Goal: Transaction & Acquisition: Purchase product/service

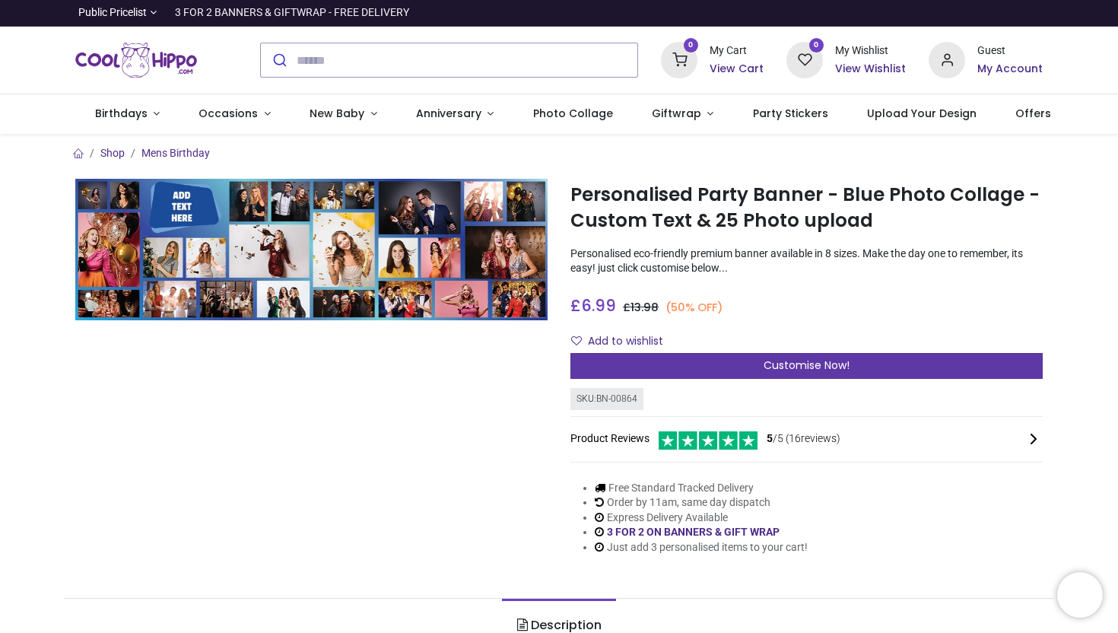
click at [788, 363] on span "Customise Now!" at bounding box center [806, 364] width 86 height 15
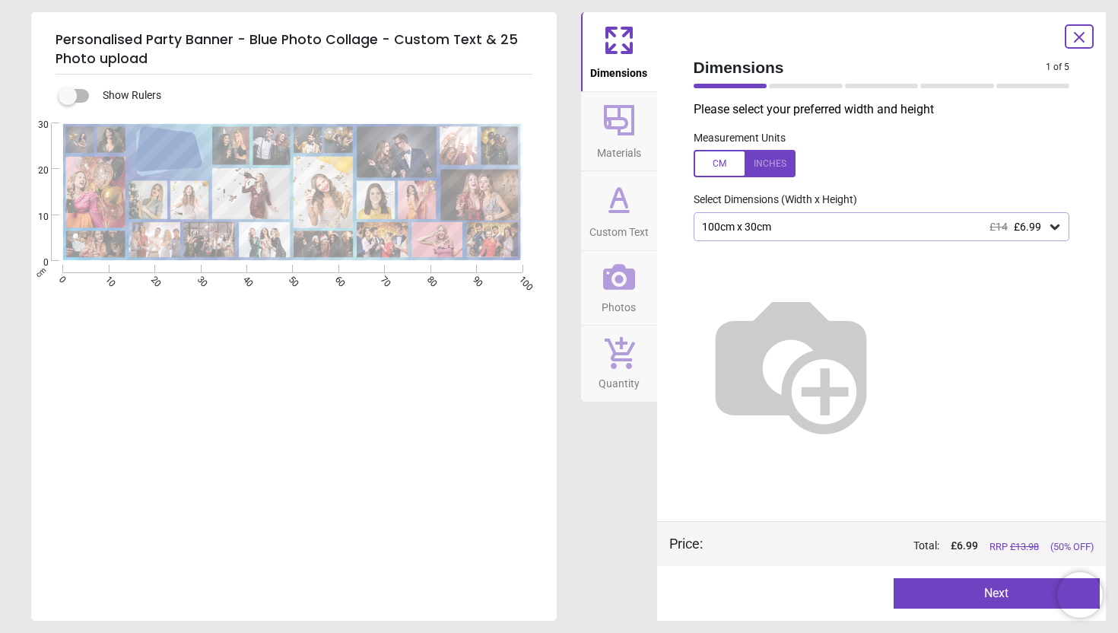
click at [883, 287] on img at bounding box center [790, 362] width 195 height 195
click at [1054, 227] on icon at bounding box center [1054, 226] width 15 height 15
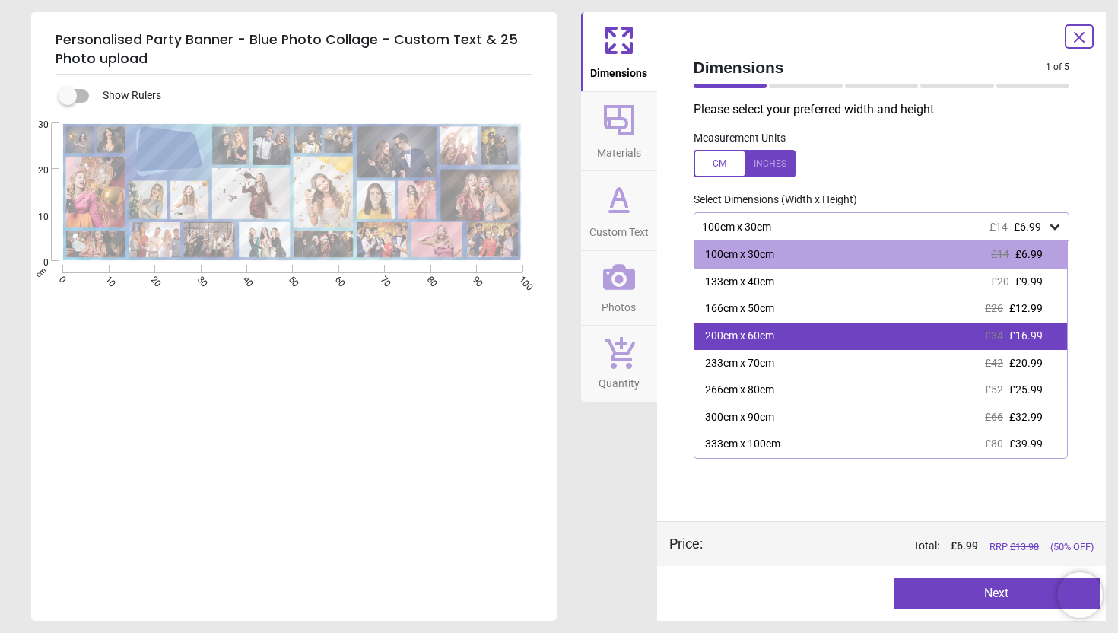
click at [837, 340] on div "200cm x 60cm £34 £16.99" at bounding box center [880, 335] width 373 height 27
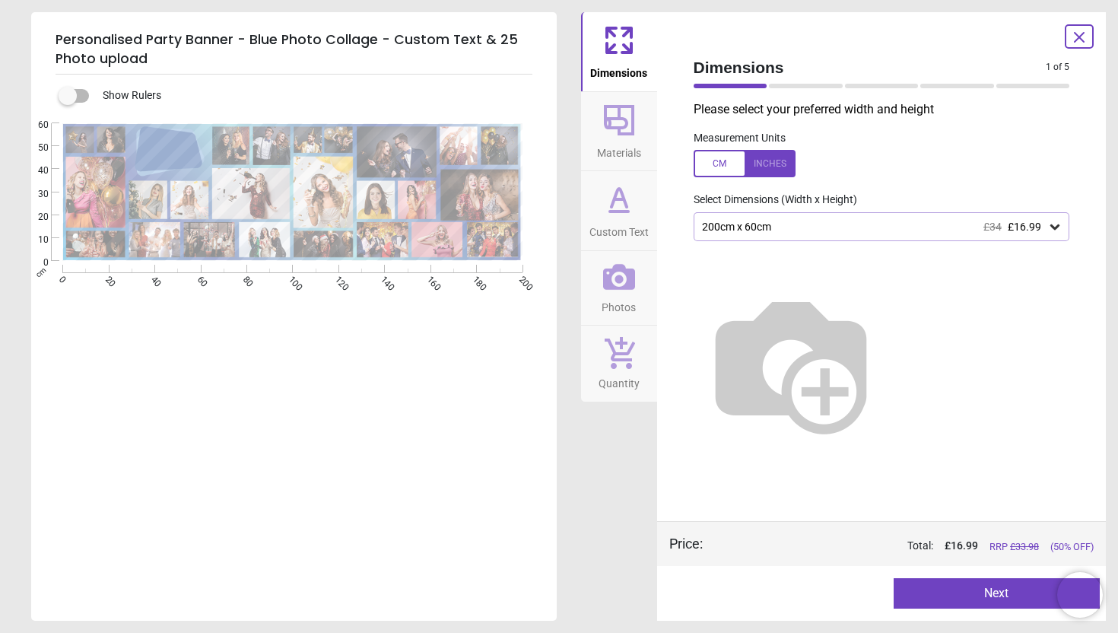
click at [1052, 225] on icon at bounding box center [1054, 226] width 15 height 15
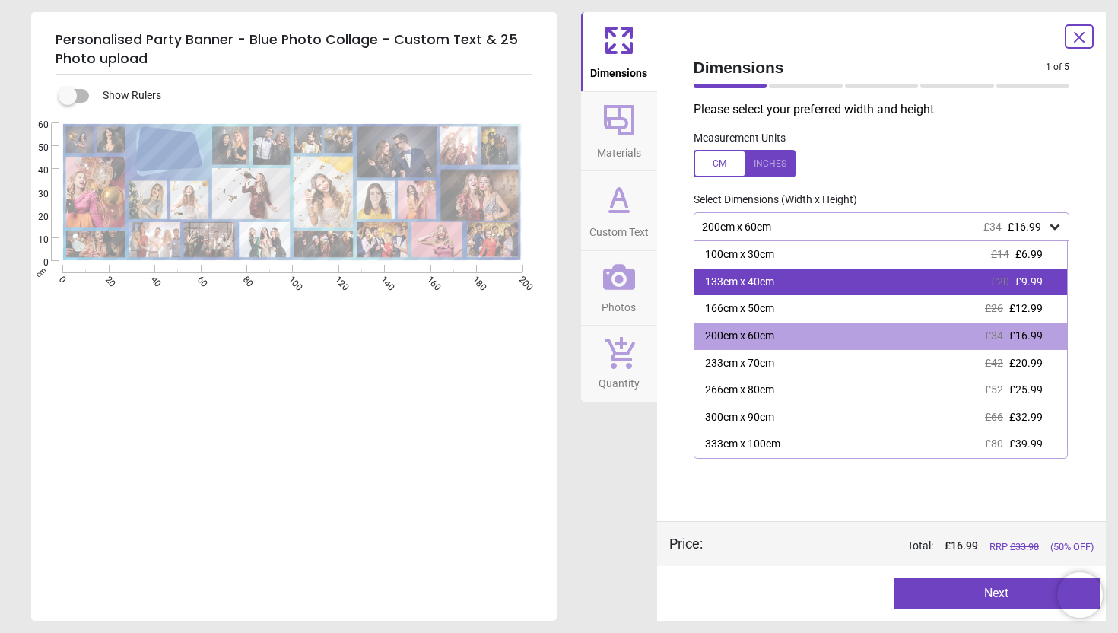
click at [802, 282] on div "133cm x 40cm £20 £9.99" at bounding box center [880, 281] width 373 height 27
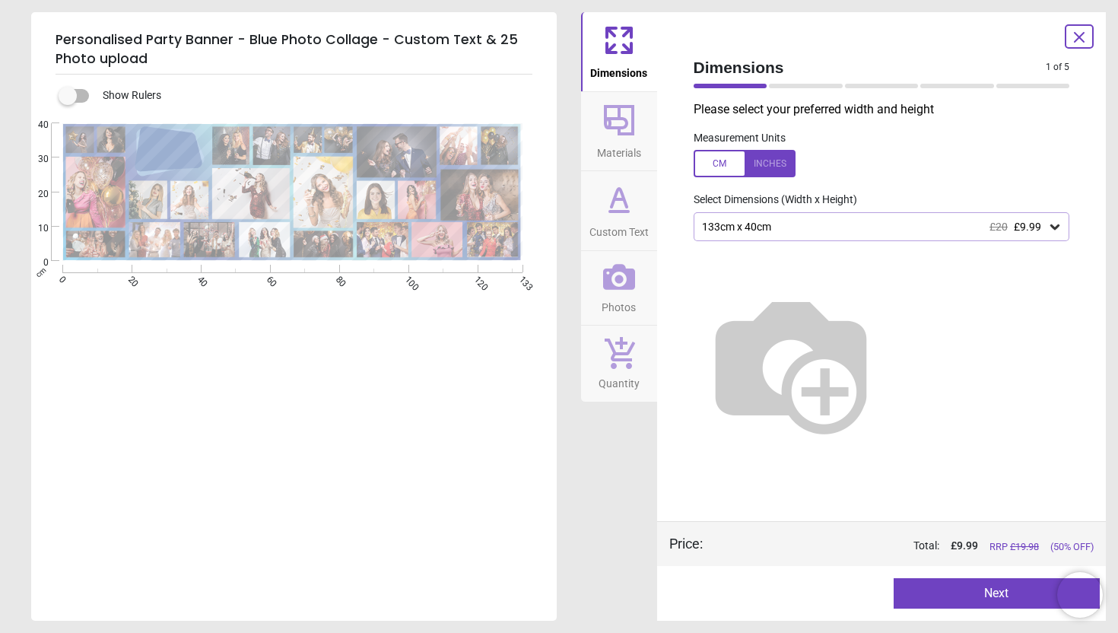
click at [1056, 227] on icon at bounding box center [1054, 226] width 9 height 5
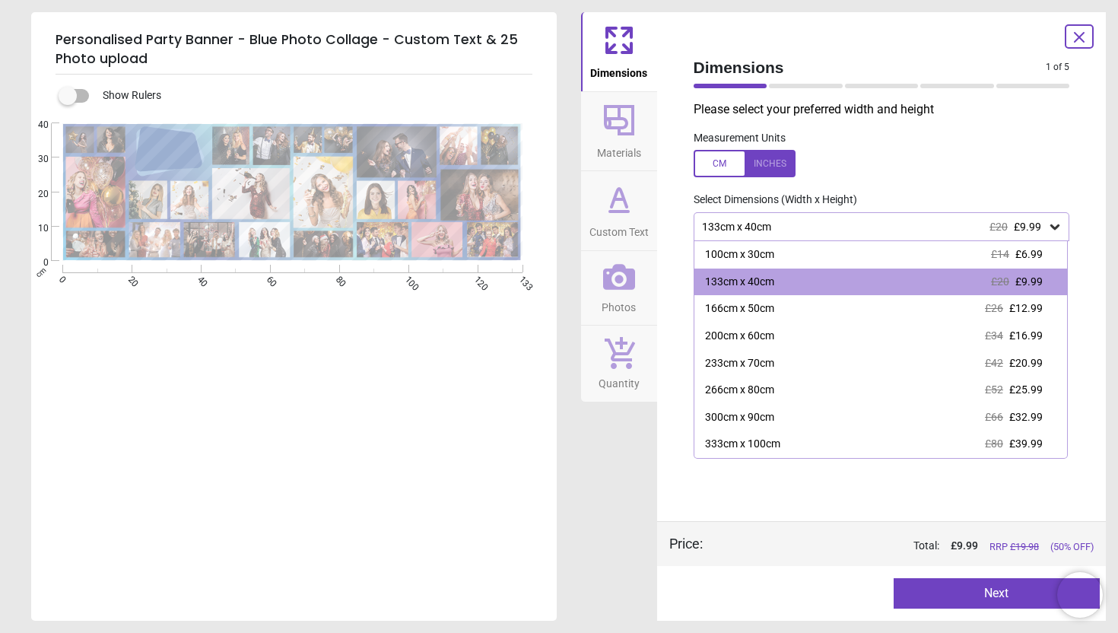
click at [962, 586] on button "Next" at bounding box center [996, 593] width 206 height 30
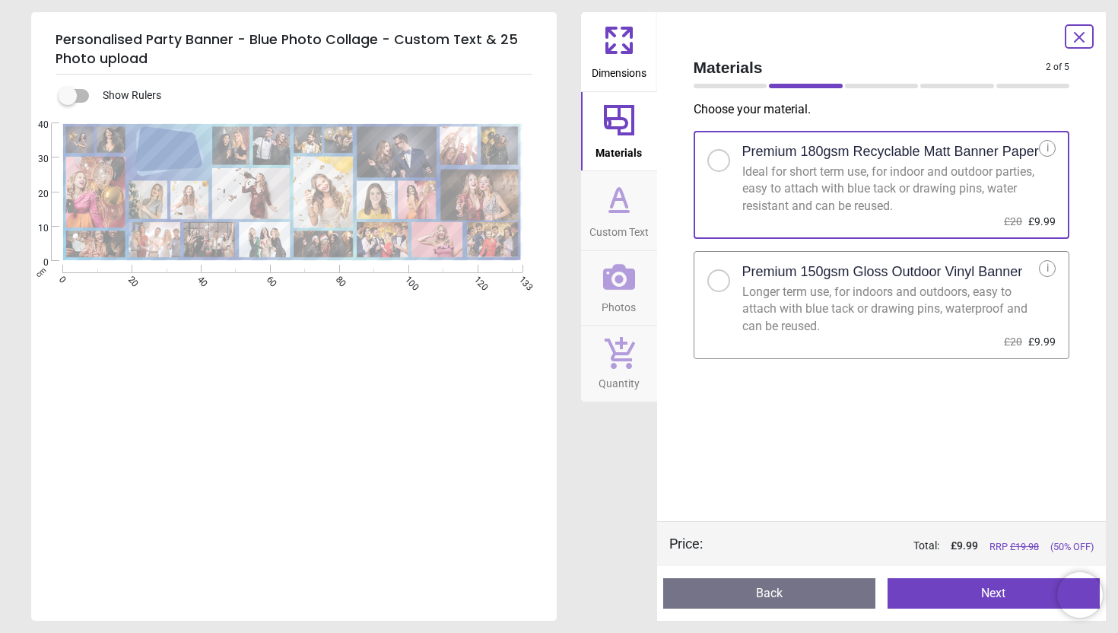
click at [985, 594] on button "Next" at bounding box center [993, 593] width 212 height 30
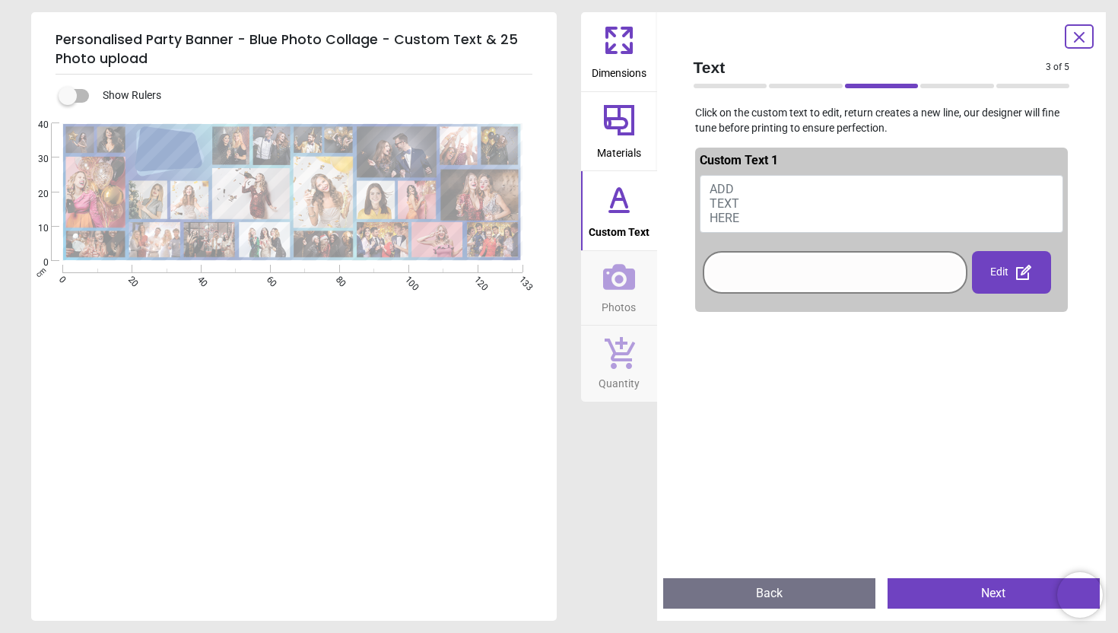
click at [733, 190] on span "ADD TEXT HERE" at bounding box center [724, 203] width 30 height 43
click at [728, 187] on span "ADD TEXT HERE" at bounding box center [724, 203] width 30 height 43
click at [723, 190] on span "ADD TEXT HERE" at bounding box center [724, 203] width 30 height 43
click at [734, 273] on div at bounding box center [834, 272] width 257 height 35
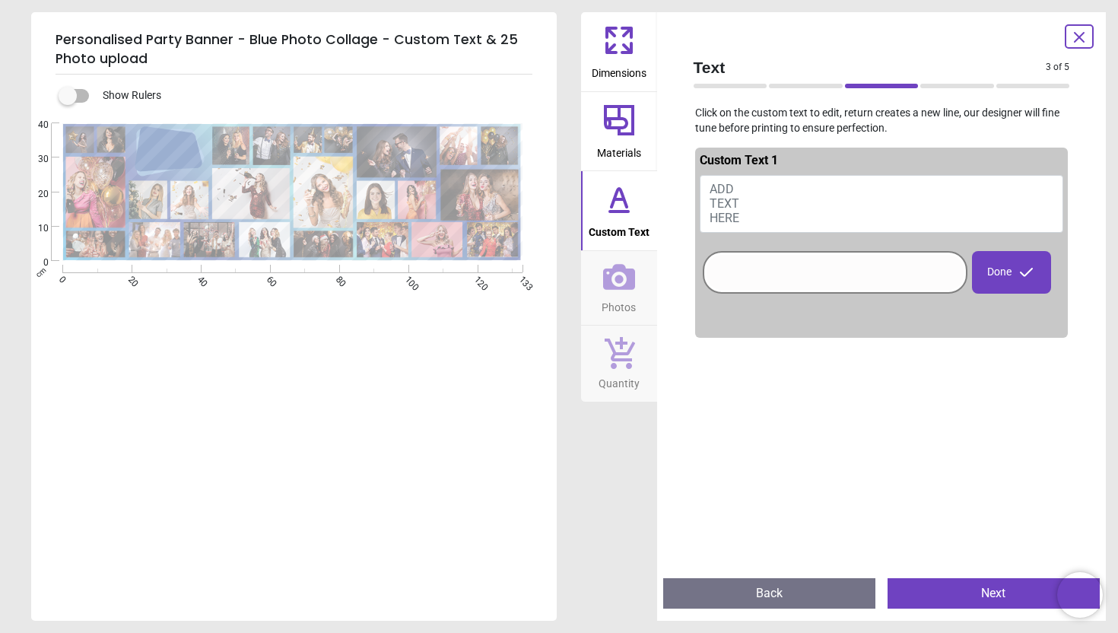
click at [728, 212] on span "ADD TEXT HERE" at bounding box center [724, 203] width 30 height 43
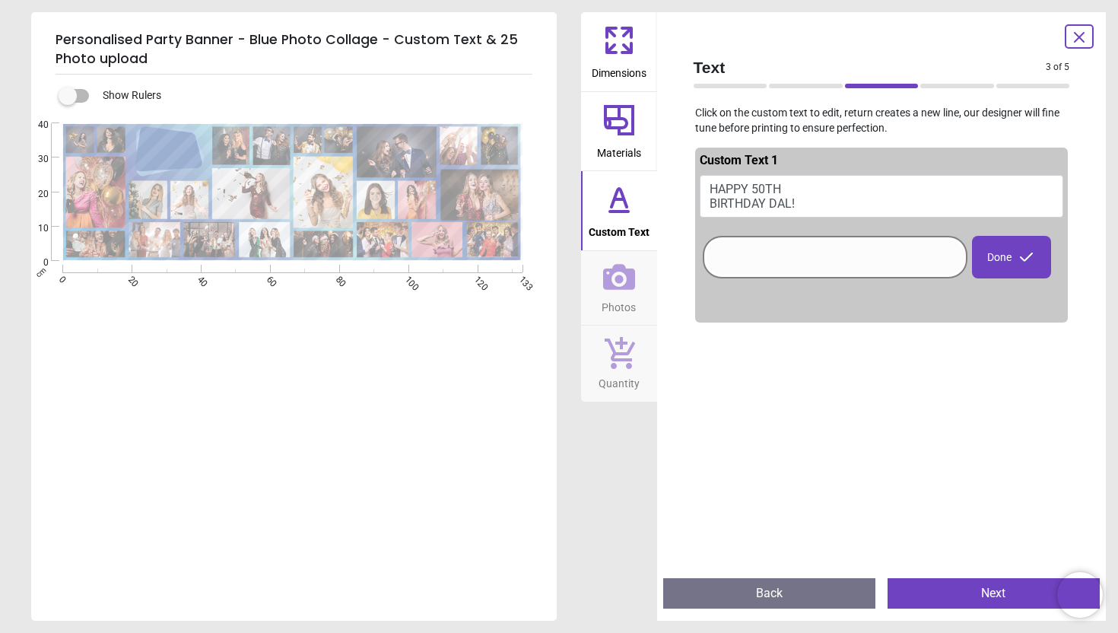
type textarea "**********"
click at [982, 593] on button "Next" at bounding box center [993, 593] width 212 height 30
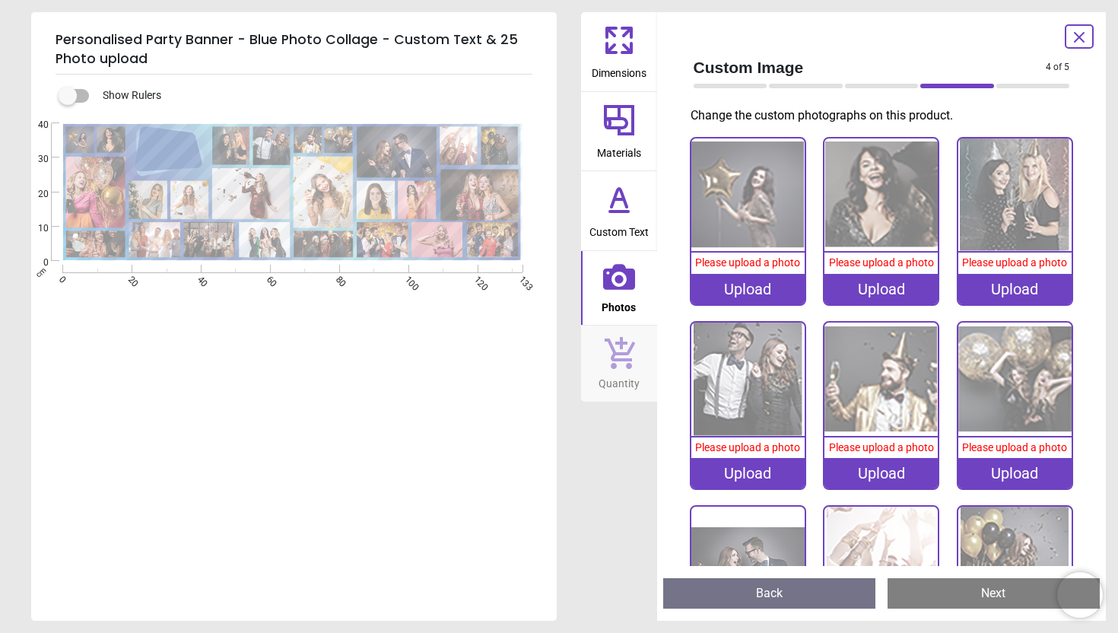
click at [728, 287] on div "Upload" at bounding box center [747, 289] width 113 height 30
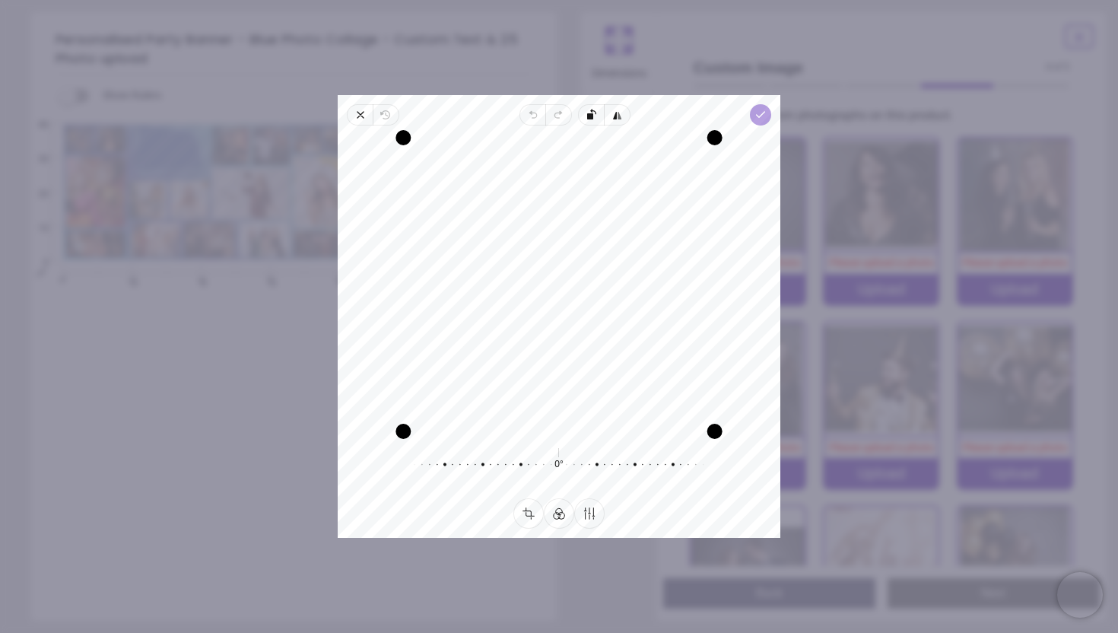
click at [759, 115] on polyline "button" at bounding box center [760, 114] width 8 height 5
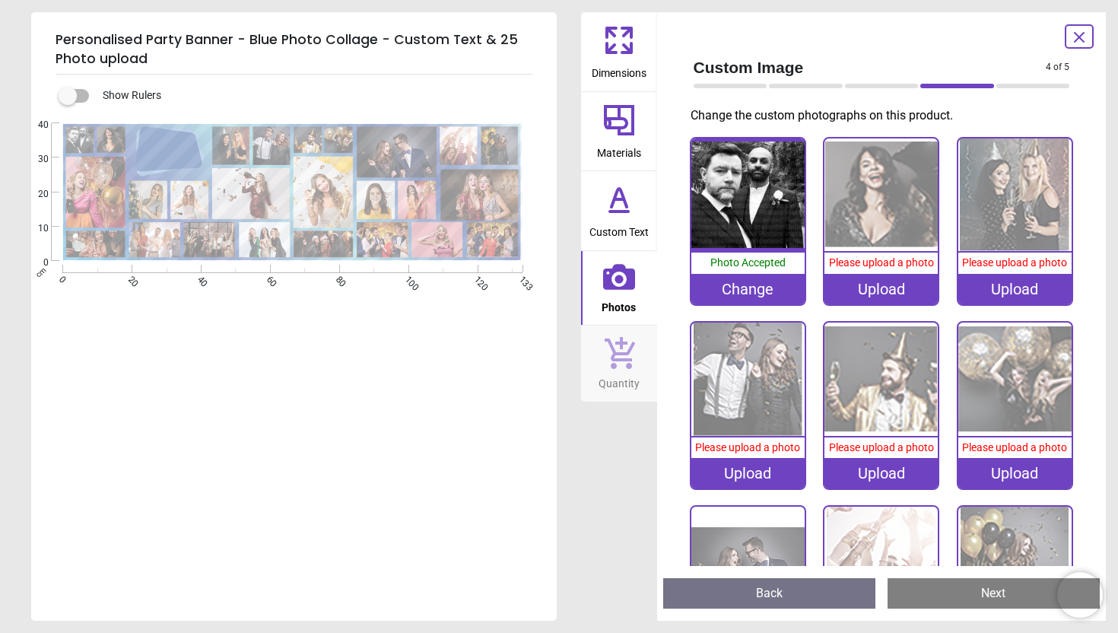
click at [899, 287] on div "Upload" at bounding box center [880, 289] width 113 height 30
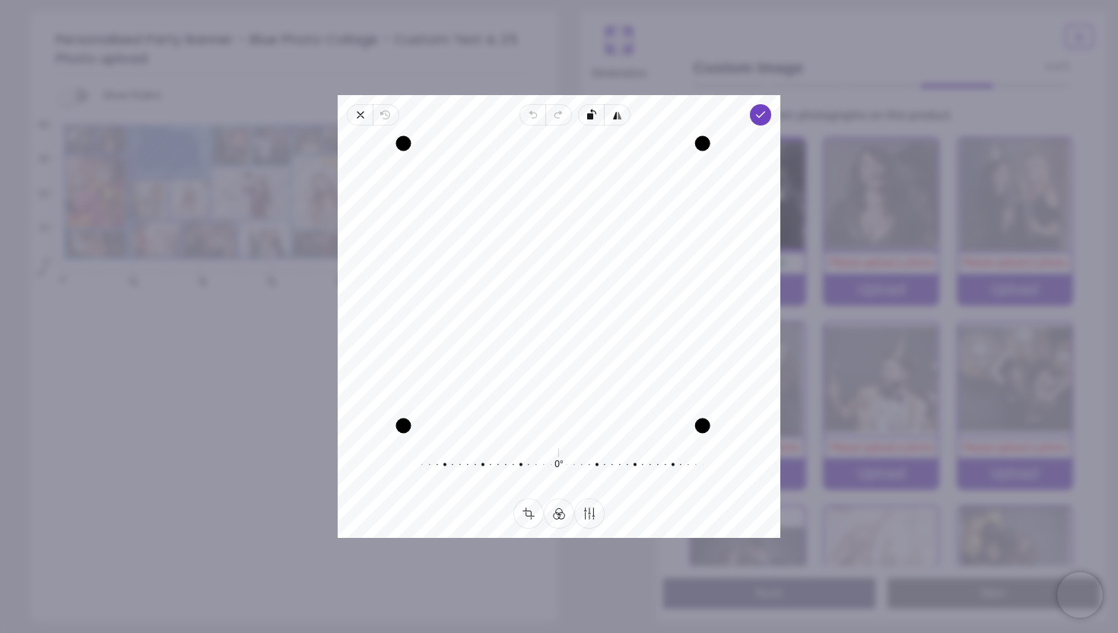
drag, startPoint x: 716, startPoint y: 377, endPoint x: 704, endPoint y: 378, distance: 12.2
click at [704, 378] on div "Drag right" at bounding box center [702, 284] width 15 height 282
drag, startPoint x: 556, startPoint y: 145, endPoint x: 556, endPoint y: 161, distance: 16.0
click at [556, 161] on div "Drag top" at bounding box center [552, 158] width 282 height 15
click at [762, 113] on icon "button" at bounding box center [760, 115] width 12 height 12
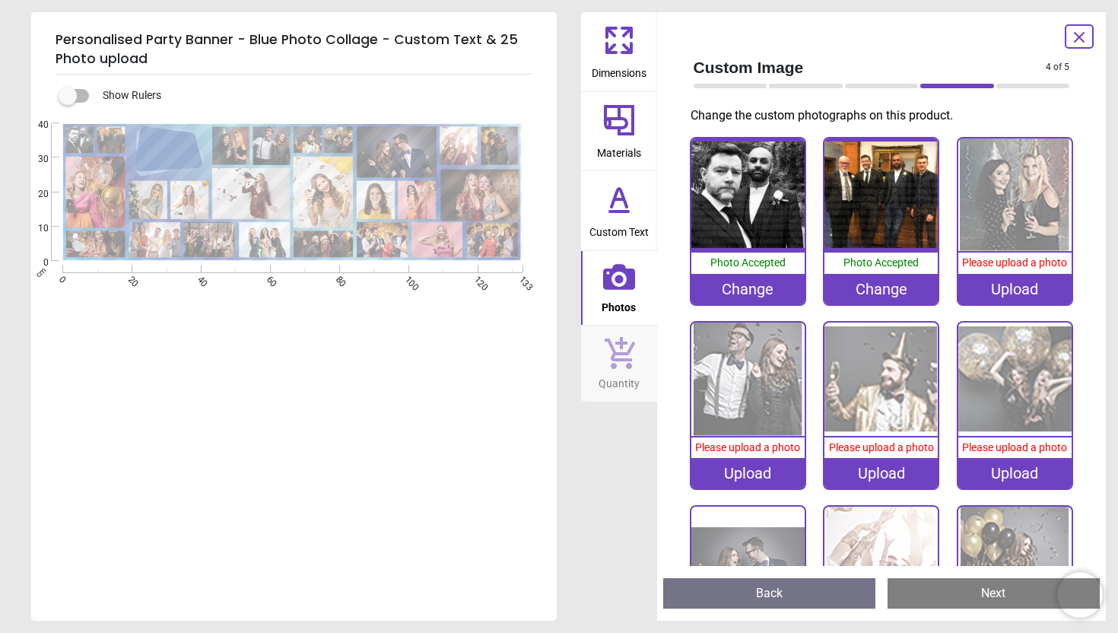
click at [1010, 293] on div "Upload" at bounding box center [1014, 289] width 113 height 30
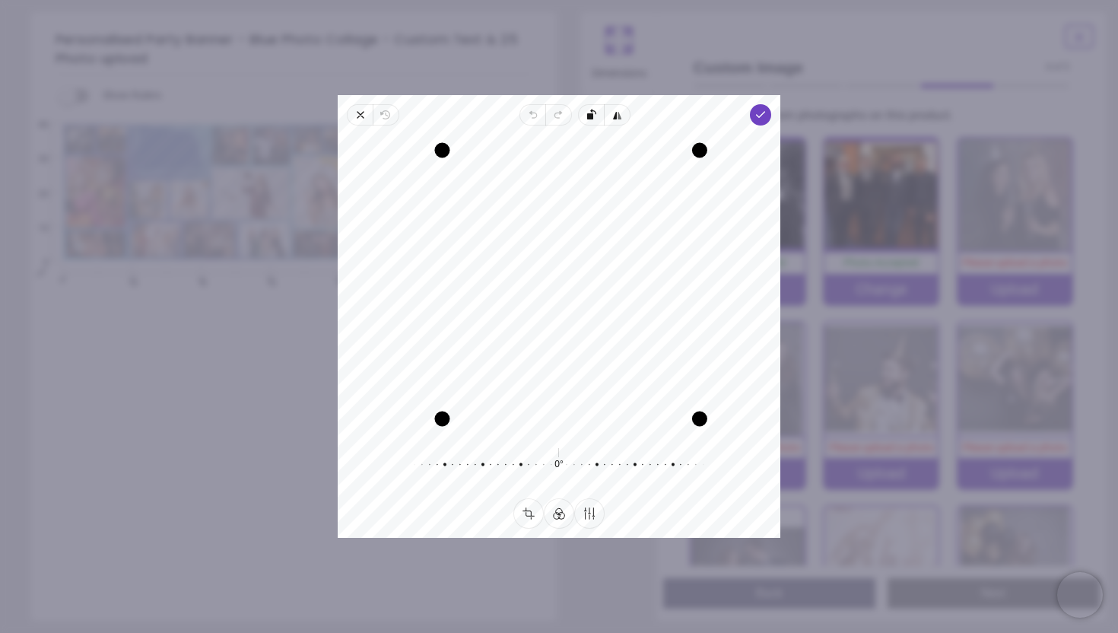
drag, startPoint x: 414, startPoint y: 379, endPoint x: 438, endPoint y: 385, distance: 24.3
click at [438, 385] on div "Drag left" at bounding box center [441, 284] width 15 height 268
drag, startPoint x: 698, startPoint y: 318, endPoint x: 697, endPoint y: 387, distance: 69.2
click at [697, 387] on div "Drag right" at bounding box center [698, 285] width 15 height 268
drag, startPoint x: 442, startPoint y: 419, endPoint x: 415, endPoint y: 458, distance: 47.5
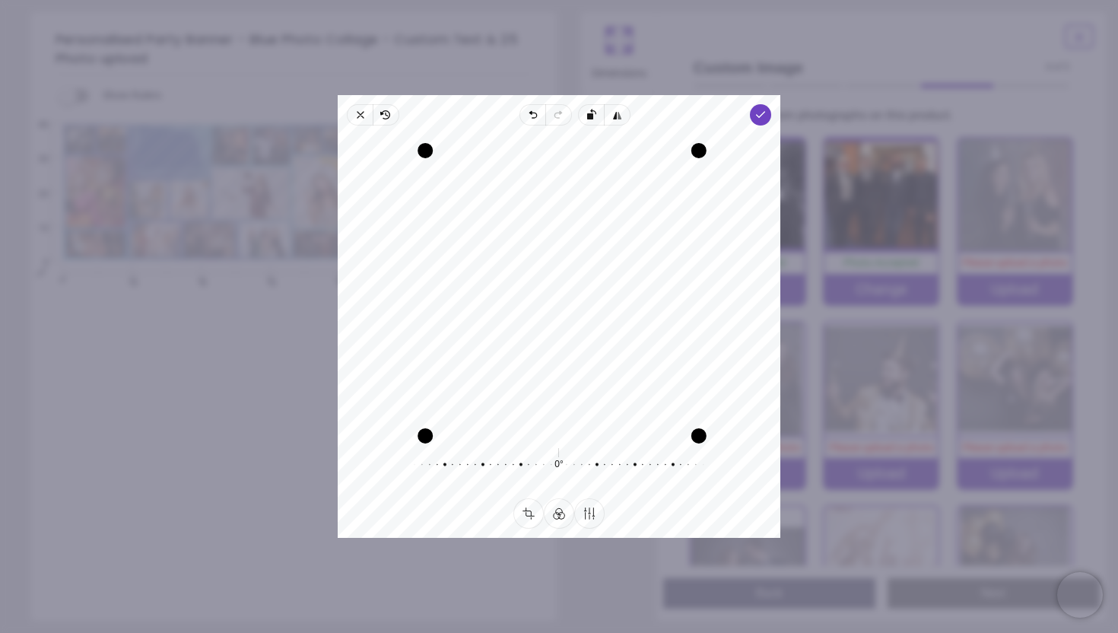
click at [415, 458] on div "Recenter 0° Reset" at bounding box center [559, 311] width 442 height 373
drag, startPoint x: 696, startPoint y: 341, endPoint x: 667, endPoint y: 343, distance: 29.7
click at [667, 343] on div "Drag right" at bounding box center [668, 290] width 15 height 249
click at [758, 112] on icon "button" at bounding box center [760, 115] width 12 height 12
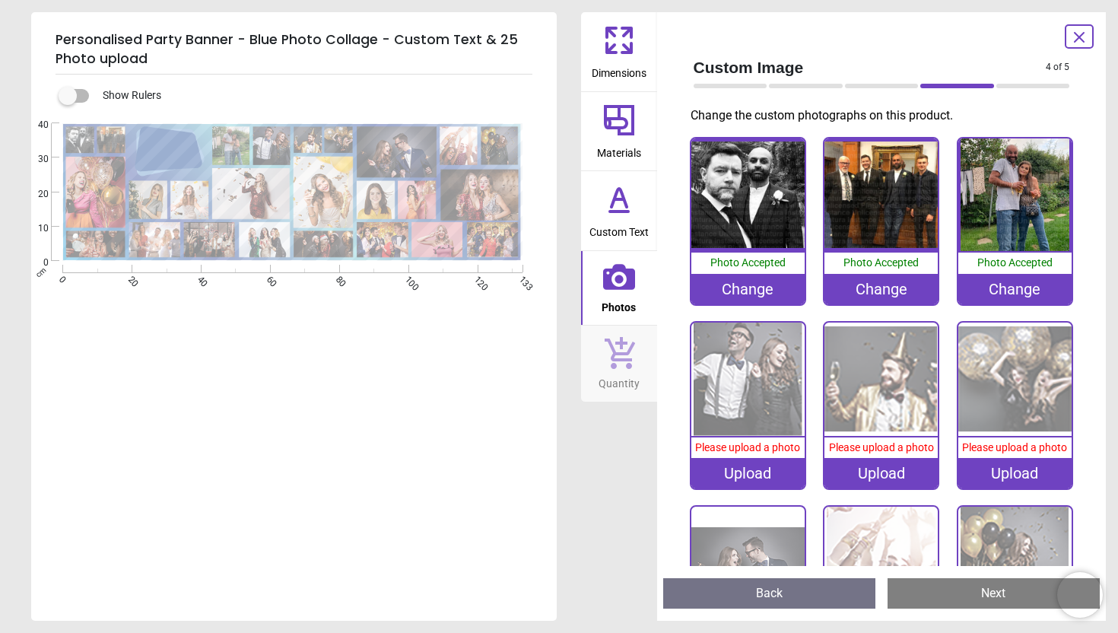
click at [750, 473] on div "Upload" at bounding box center [747, 473] width 113 height 30
click at [734, 475] on div "Upload" at bounding box center [747, 473] width 113 height 30
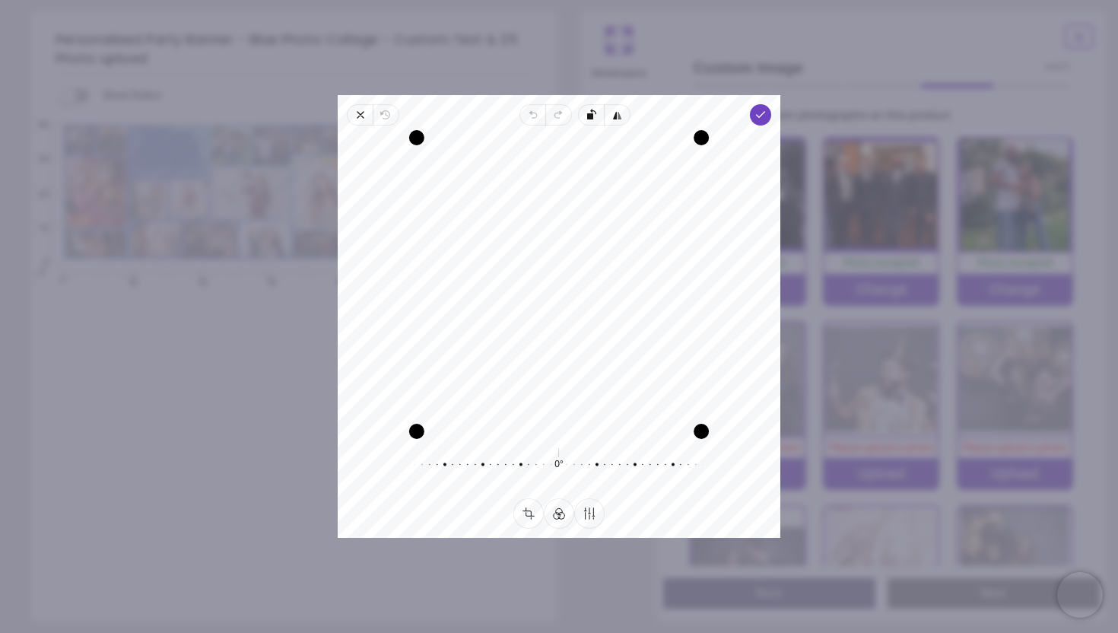
drag, startPoint x: 597, startPoint y: 217, endPoint x: 601, endPoint y: 268, distance: 51.1
click at [601, 268] on div "Recenter" at bounding box center [559, 284] width 418 height 293
drag, startPoint x: 564, startPoint y: 433, endPoint x: 566, endPoint y: 462, distance: 28.9
click at [566, 462] on div "Recenter 0° Reset" at bounding box center [559, 311] width 442 height 373
drag, startPoint x: 570, startPoint y: 385, endPoint x: 570, endPoint y: 376, distance: 8.4
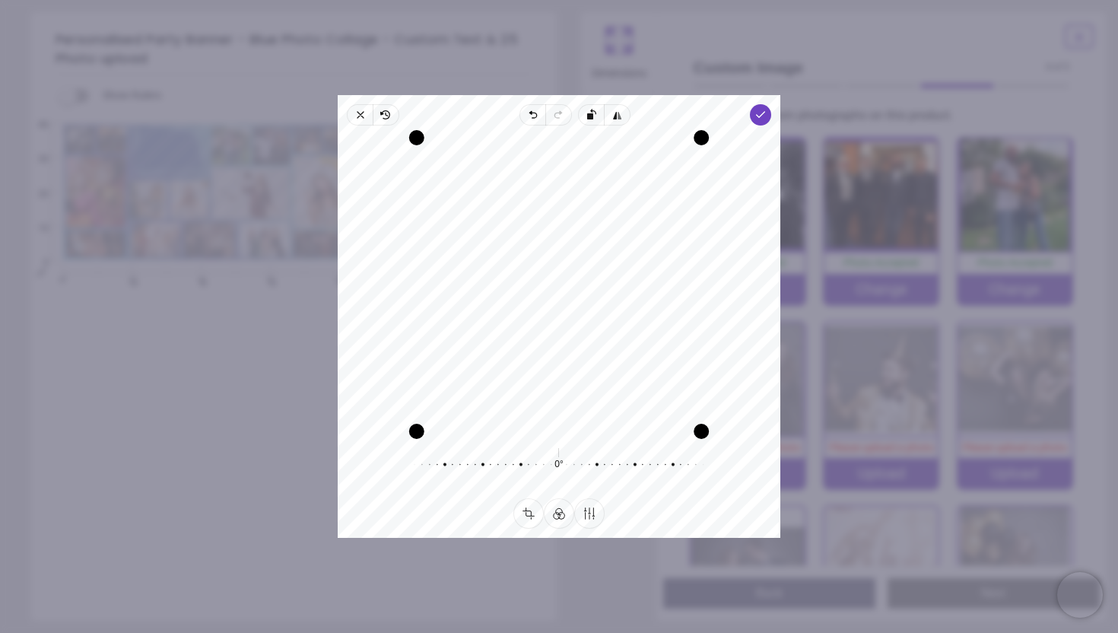
click at [570, 376] on div "Recenter" at bounding box center [559, 284] width 418 height 293
drag, startPoint x: 414, startPoint y: 387, endPoint x: 449, endPoint y: 383, distance: 35.2
click at [449, 383] on div "Drag left" at bounding box center [451, 284] width 15 height 257
drag, startPoint x: 560, startPoint y: 325, endPoint x: 579, endPoint y: 341, distance: 25.4
click at [579, 341] on div "Recenter" at bounding box center [559, 284] width 418 height 293
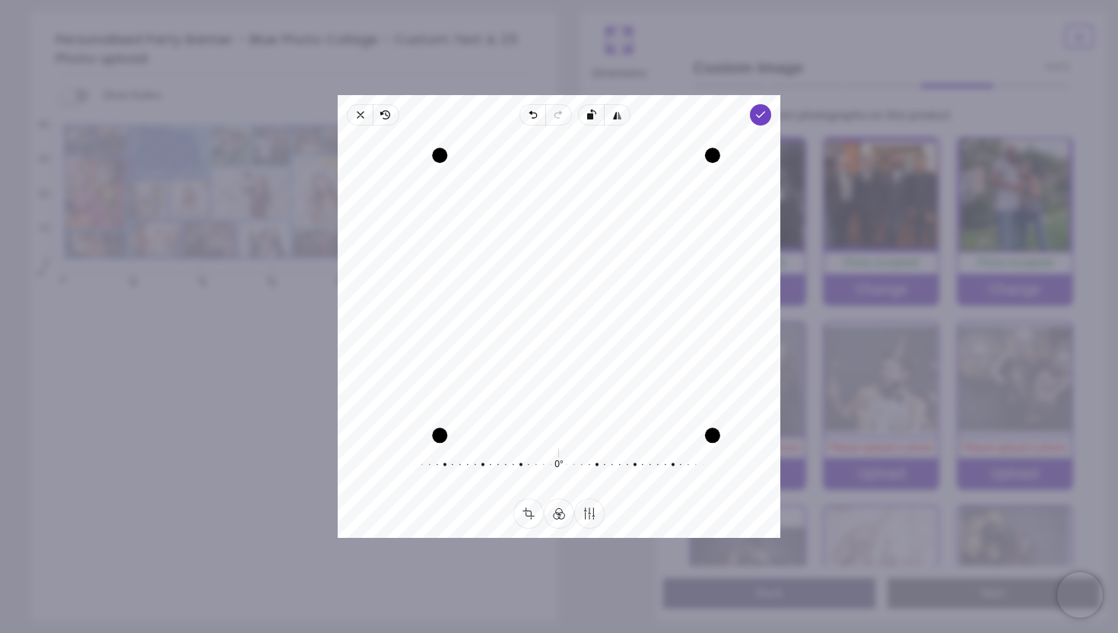
drag, startPoint x: 572, startPoint y: 420, endPoint x: 571, endPoint y: 452, distance: 32.0
click at [571, 452] on div "Recenter 0° Reset" at bounding box center [559, 311] width 442 height 373
click at [757, 114] on polyline "button" at bounding box center [760, 114] width 8 height 5
drag, startPoint x: 598, startPoint y: 248, endPoint x: 600, endPoint y: 268, distance: 20.6
click at [600, 268] on div "Recenter" at bounding box center [559, 284] width 418 height 293
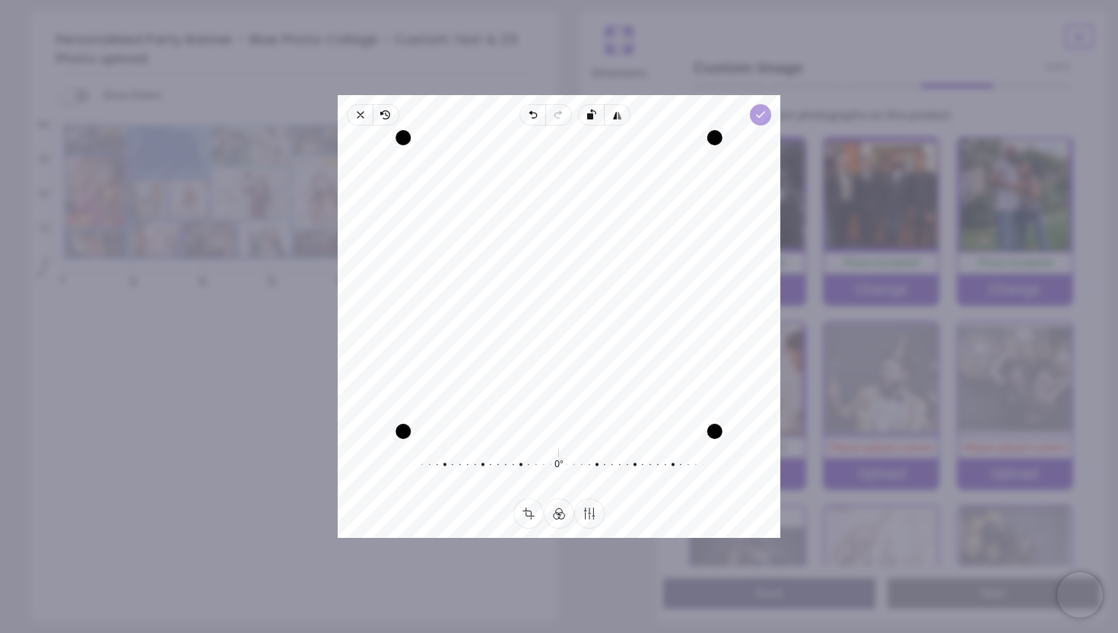
click at [762, 116] on icon "button" at bounding box center [760, 115] width 12 height 12
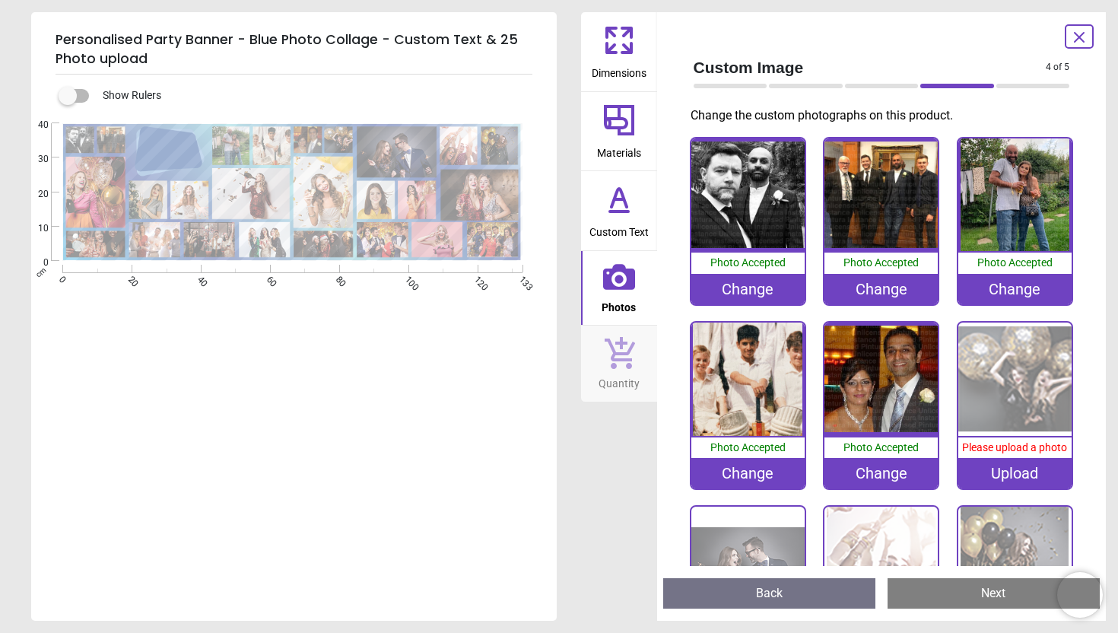
click at [1032, 468] on div "Upload" at bounding box center [1014, 473] width 113 height 30
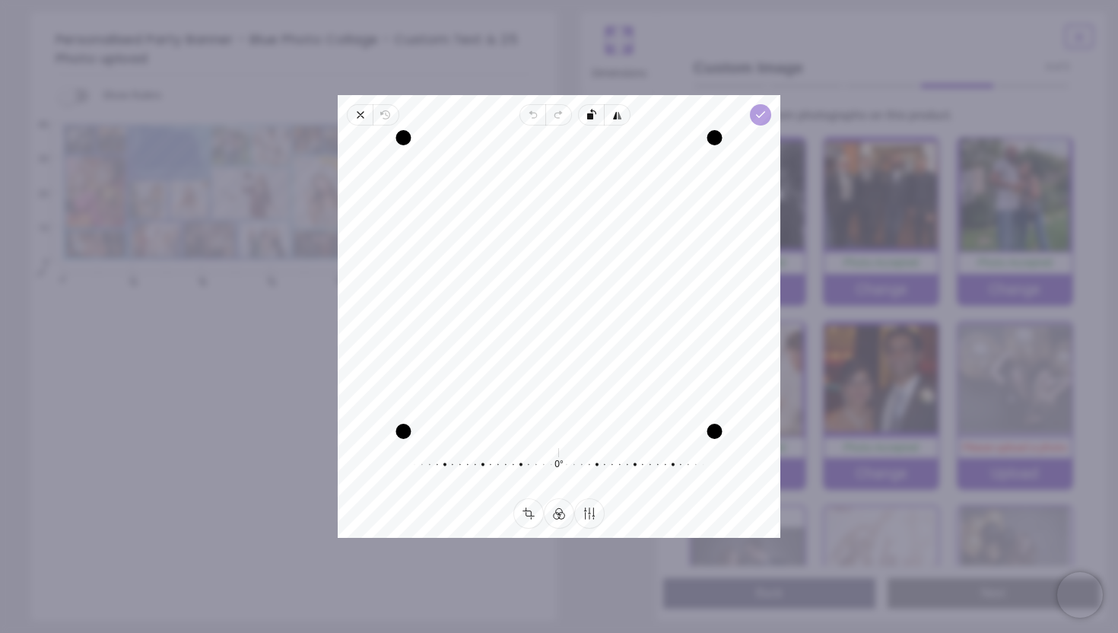
click at [760, 113] on icon "button" at bounding box center [760, 115] width 12 height 12
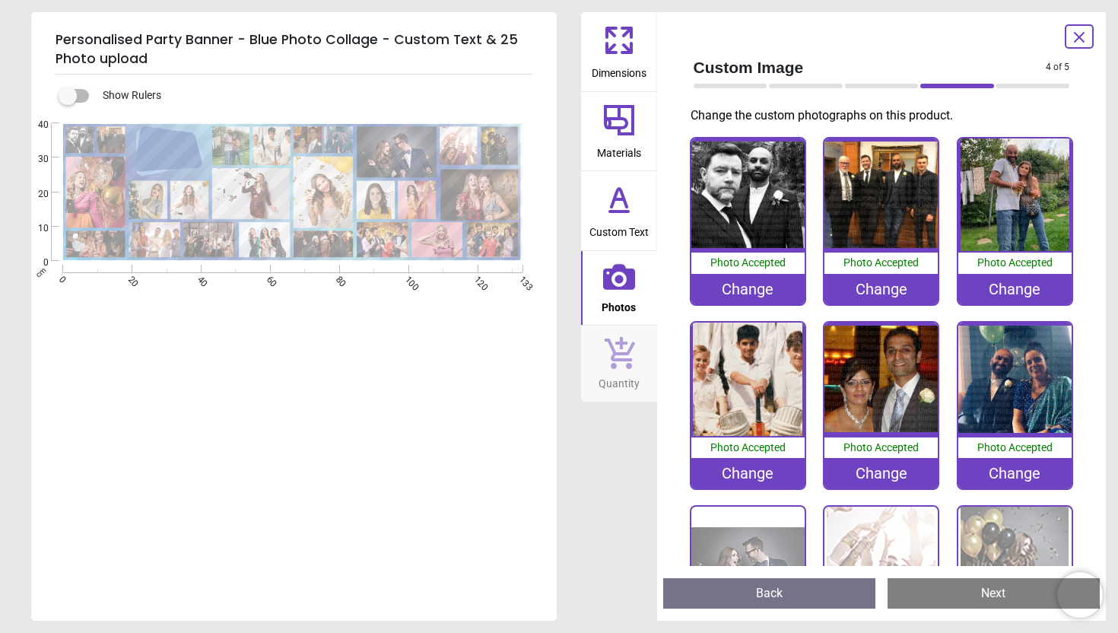
click at [754, 531] on img at bounding box center [747, 562] width 113 height 113
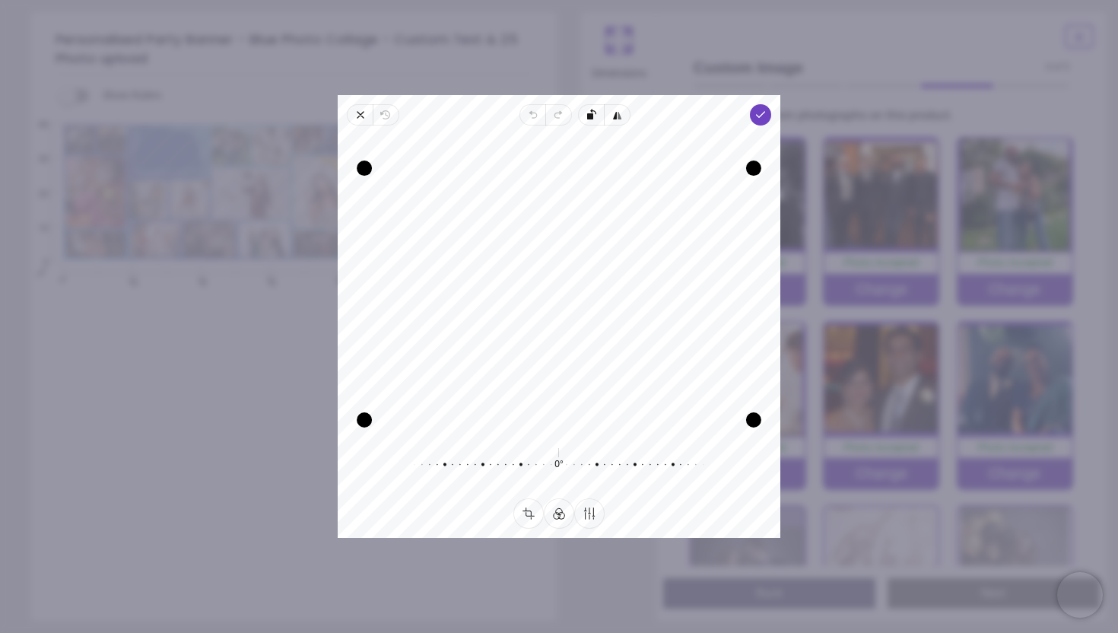
drag, startPoint x: 540, startPoint y: 145, endPoint x: 540, endPoint y: 165, distance: 19.8
click at [540, 165] on div "Drag top" at bounding box center [558, 167] width 389 height 15
click at [763, 113] on polyline "button" at bounding box center [760, 114] width 8 height 5
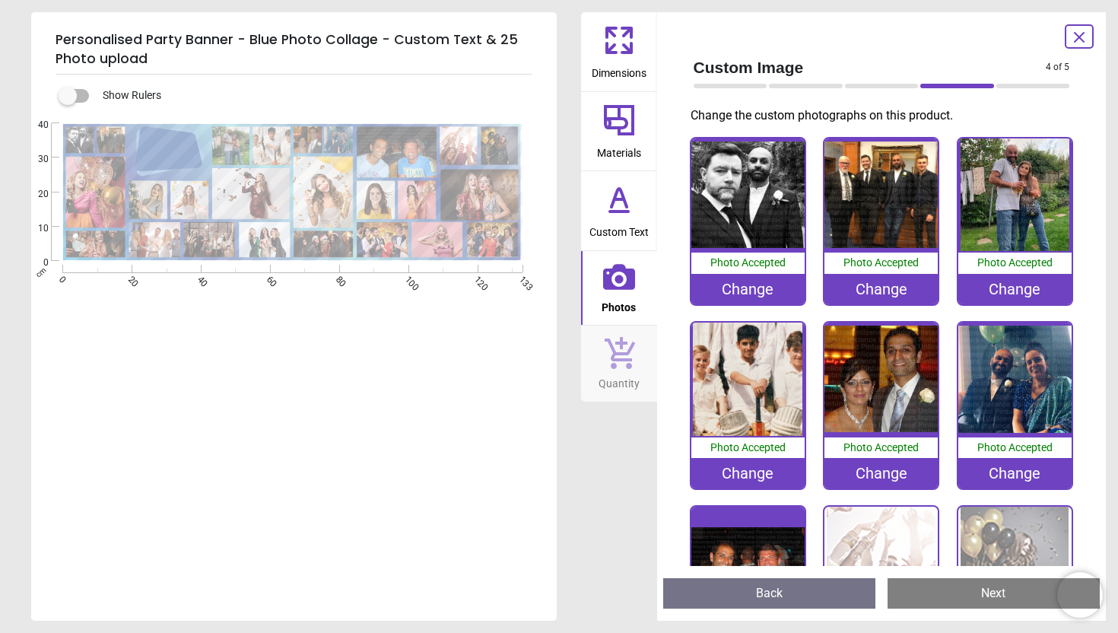
drag, startPoint x: 1115, startPoint y: 152, endPoint x: 1117, endPoint y: 196, distance: 44.2
click at [1117, 196] on div "**********" at bounding box center [559, 316] width 1118 height 633
drag, startPoint x: 1096, startPoint y: 402, endPoint x: 1096, endPoint y: 364, distance: 38.0
click at [1096, 365] on div "Custom Image 4 of 5 4 of 6 Change the custom photographs on this product. 100% …" at bounding box center [881, 316] width 449 height 608
click at [896, 533] on img at bounding box center [880, 562] width 113 height 113
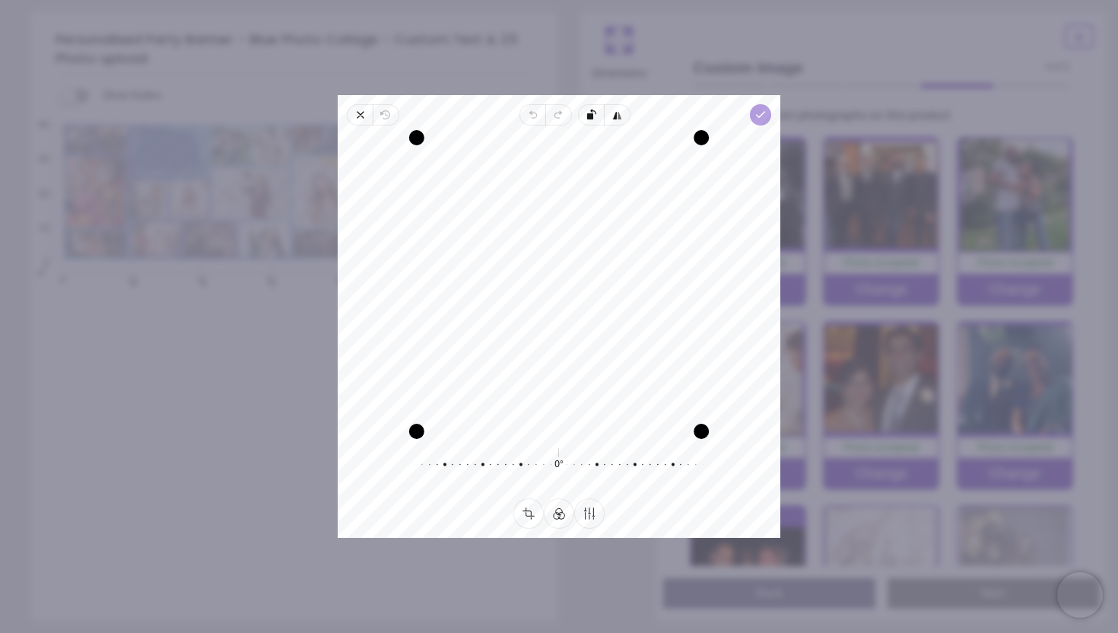
click at [761, 119] on icon "button" at bounding box center [760, 115] width 12 height 12
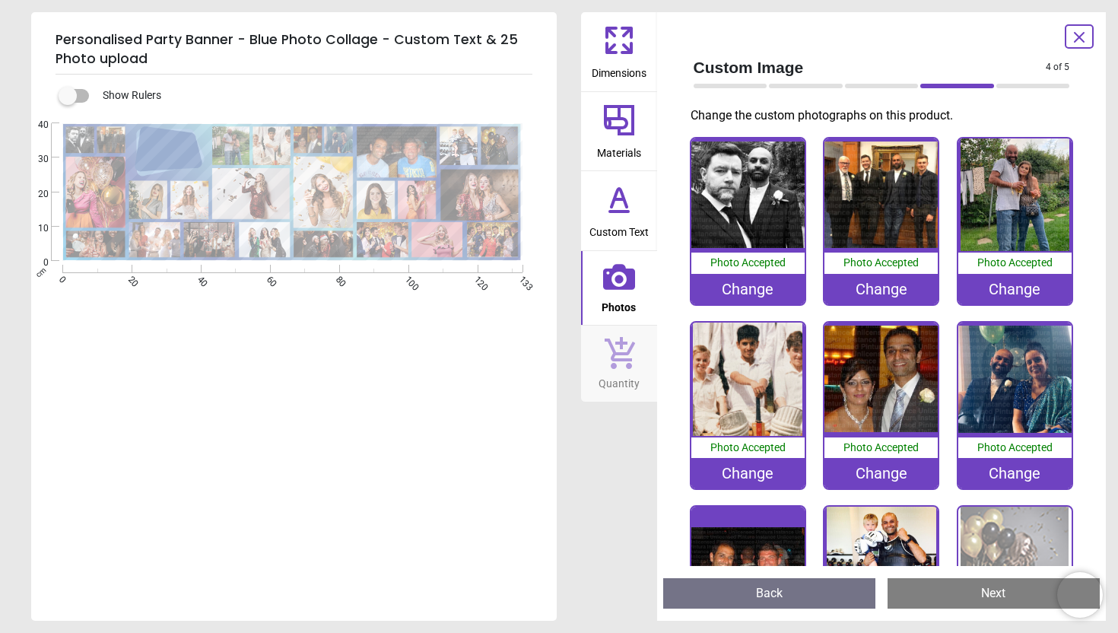
click at [1016, 526] on img at bounding box center [1014, 562] width 113 height 113
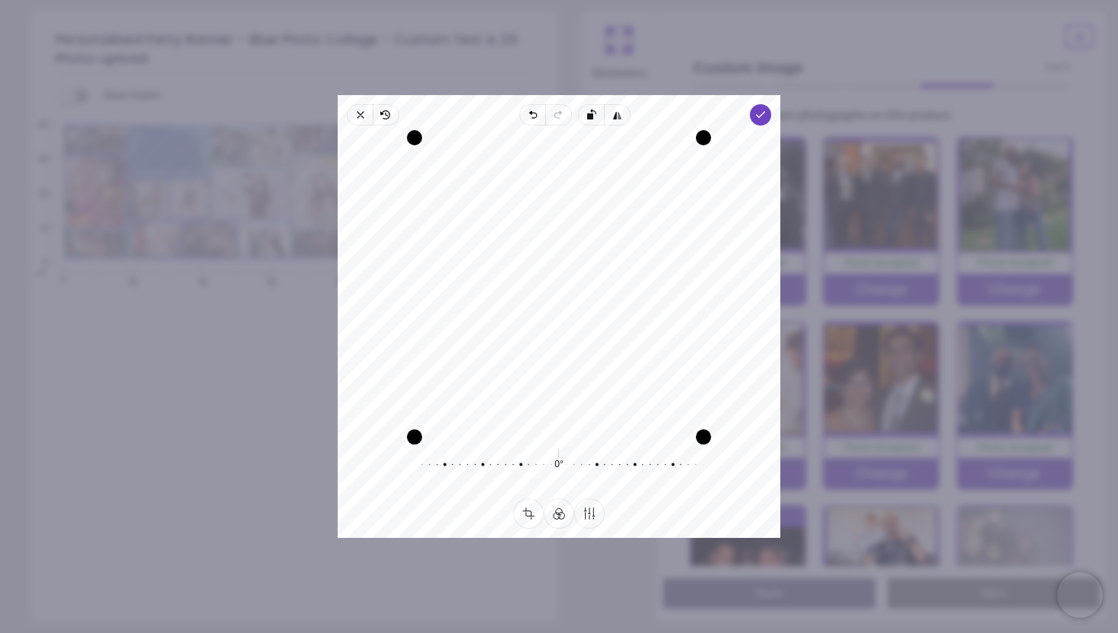
drag, startPoint x: 574, startPoint y: 432, endPoint x: 574, endPoint y: 465, distance: 33.5
click at [574, 465] on div "Recenter 0° Reset" at bounding box center [559, 311] width 442 height 373
click at [553, 155] on div "Recenter" at bounding box center [559, 284] width 418 height 293
drag, startPoint x: 558, startPoint y: 433, endPoint x: 559, endPoint y: 447, distance: 13.7
click at [559, 447] on div "Recenter 0° Reset" at bounding box center [559, 311] width 442 height 373
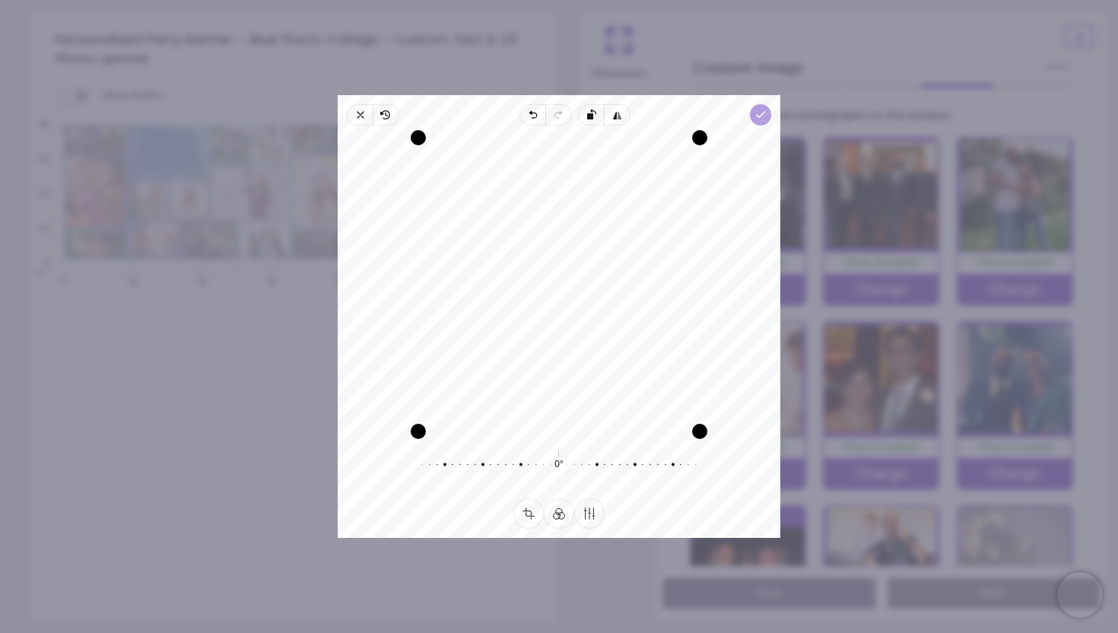
click at [758, 113] on icon "button" at bounding box center [760, 115] width 12 height 12
